Goal: Find specific page/section: Find specific page/section

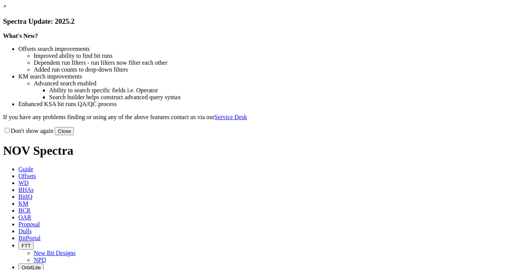
click at [74, 135] on button "Close" at bounding box center [64, 131] width 19 height 8
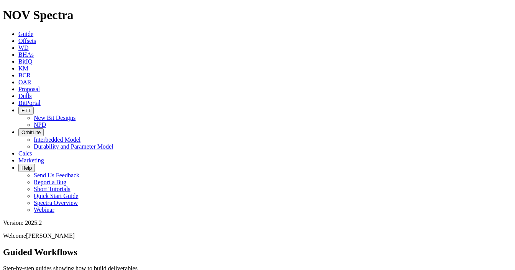
click at [32, 93] on span "Dulls" at bounding box center [24, 96] width 13 height 7
click at [363, 247] on div "Dull Photos Want to upload Dull Photos directly from your iPhone or Android? Cl…" at bounding box center [257, 267] width 508 height 41
paste input "a"
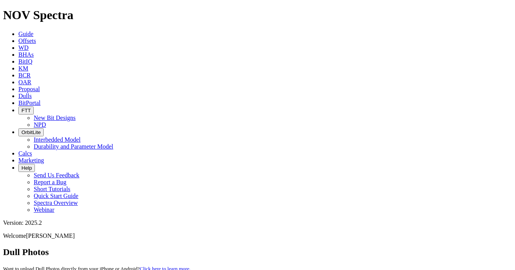
type input "a315111"
